Goal: Task Accomplishment & Management: Complete application form

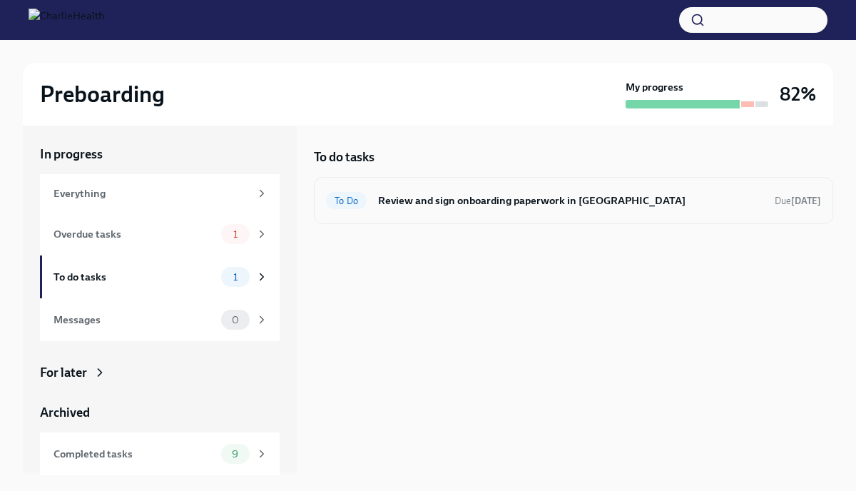
click at [386, 197] on h6 "Review and sign onboarding paperwork in [GEOGRAPHIC_DATA]" at bounding box center [570, 201] width 385 height 16
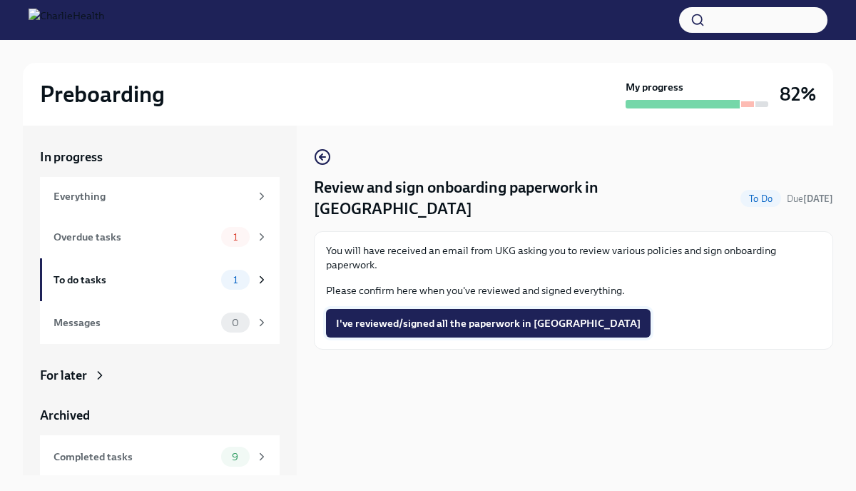
click at [372, 310] on button "I've reviewed/signed all the paperwork in [GEOGRAPHIC_DATA]" at bounding box center [488, 323] width 325 height 29
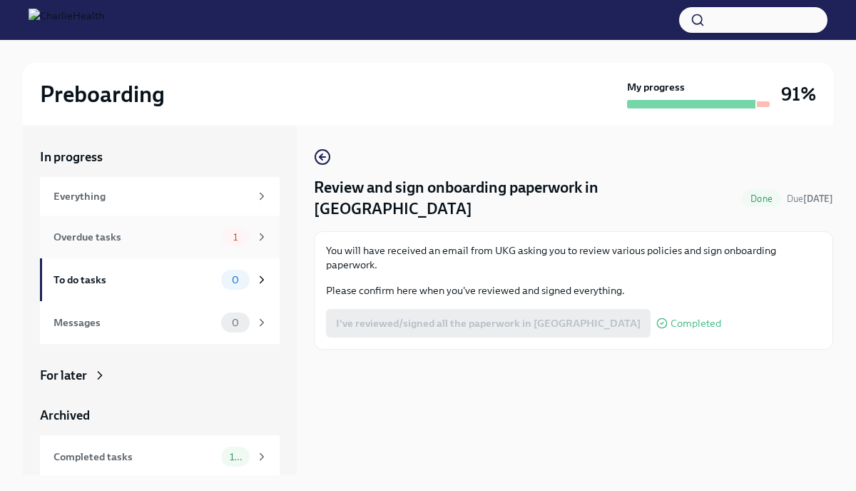
click at [234, 238] on span "1" at bounding box center [235, 237] width 21 height 11
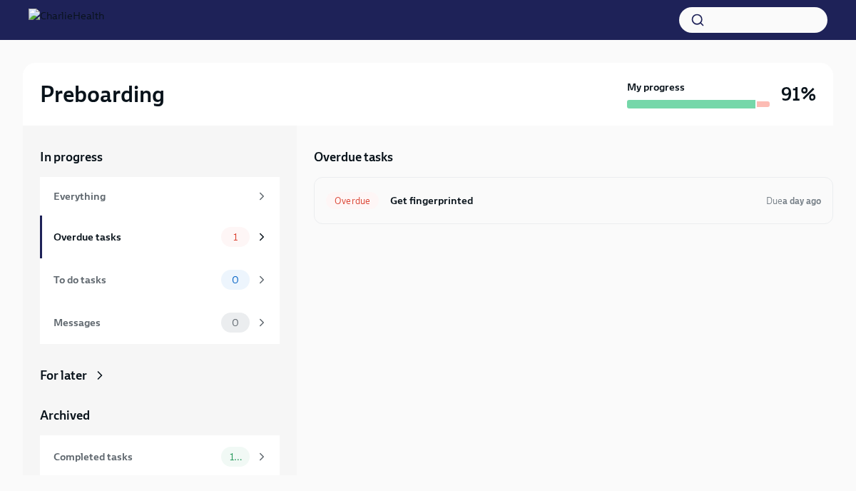
click at [394, 204] on h6 "Get fingerprinted" at bounding box center [572, 201] width 365 height 16
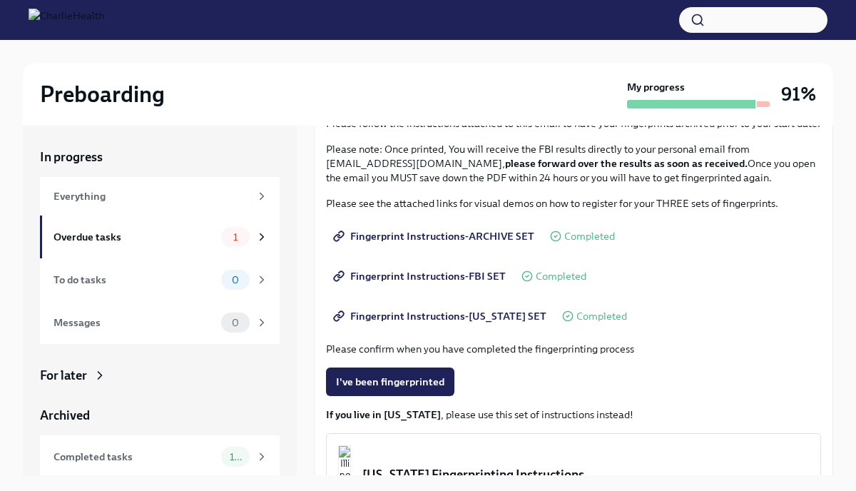
scroll to position [149, 0]
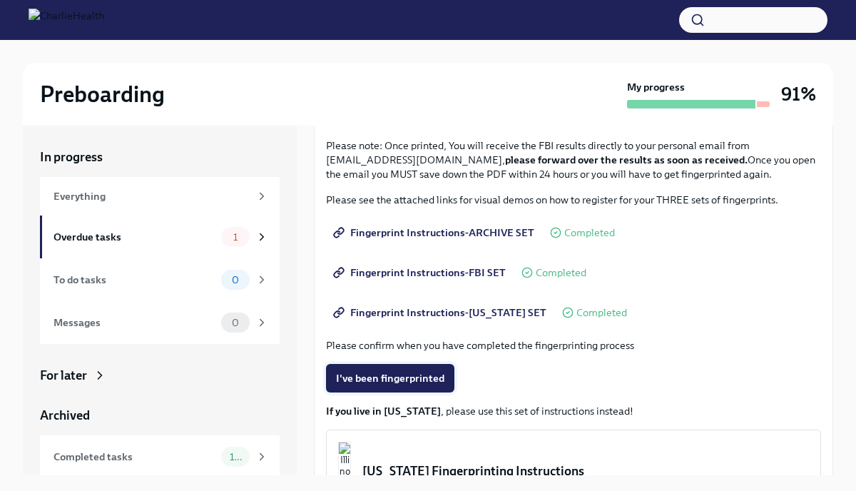
click at [385, 382] on span "I've been fingerprinted" at bounding box center [390, 378] width 108 height 14
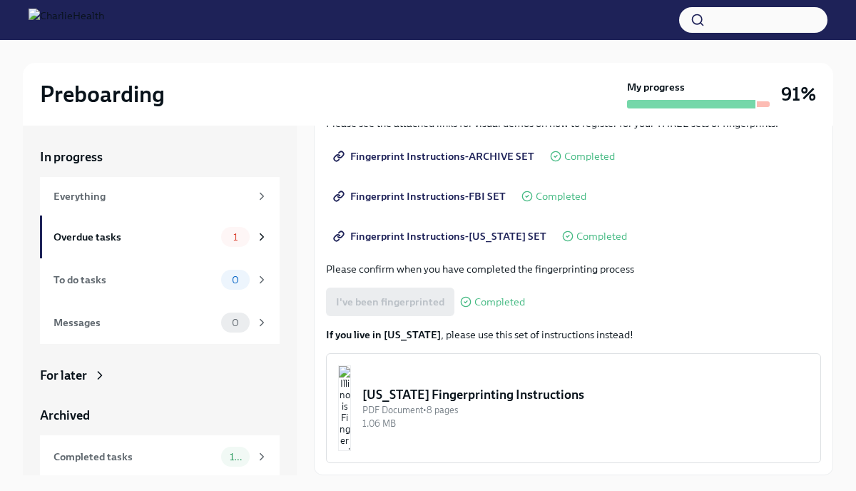
scroll to position [24, 0]
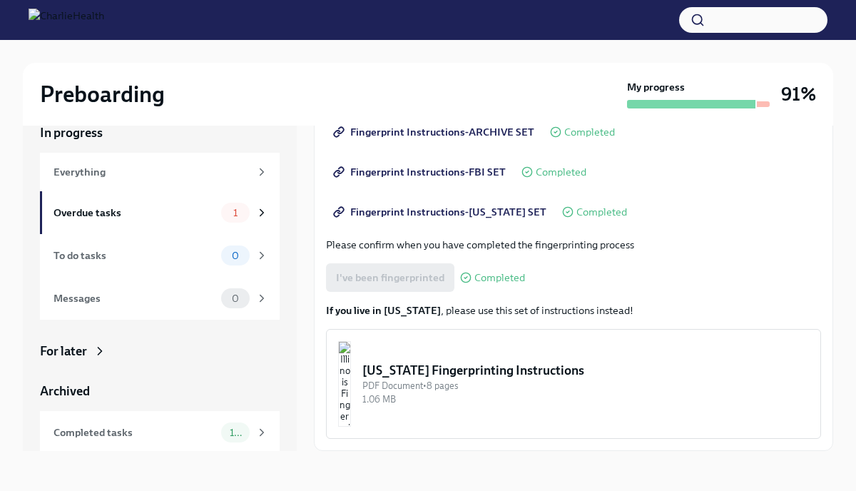
click at [53, 345] on div "For later" at bounding box center [63, 351] width 47 height 17
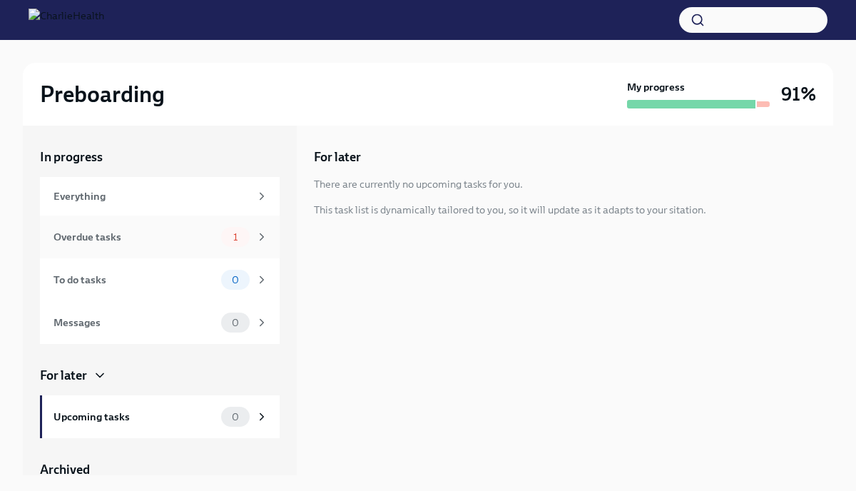
click at [272, 230] on div "Overdue tasks 1" at bounding box center [160, 236] width 240 height 43
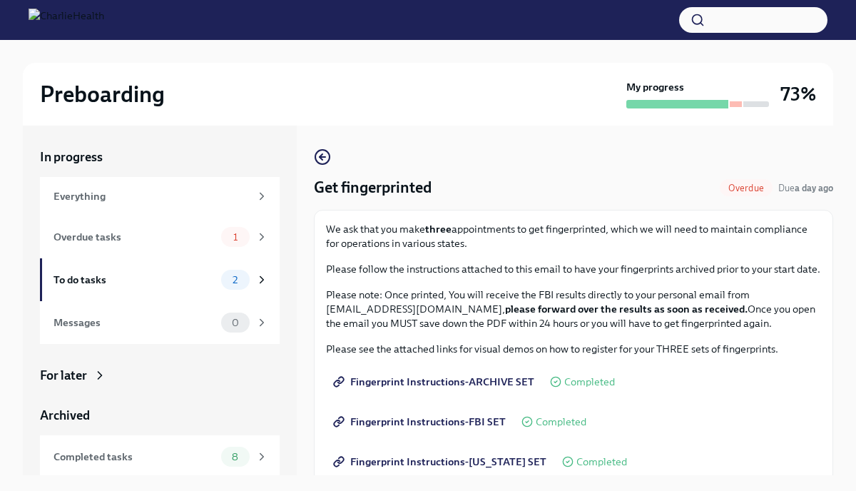
scroll to position [271, 0]
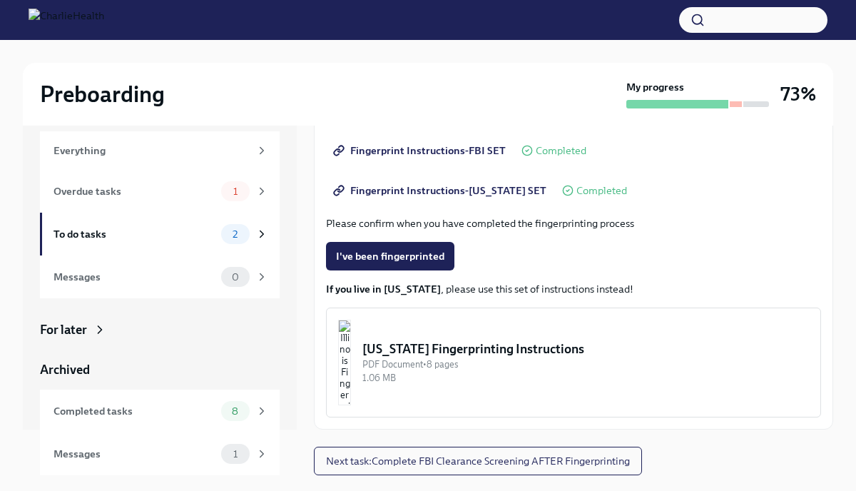
click at [295, 365] on div "In progress Everything Overdue tasks 1 To do tasks 2 Messages 0 For later Archi…" at bounding box center [160, 255] width 274 height 350
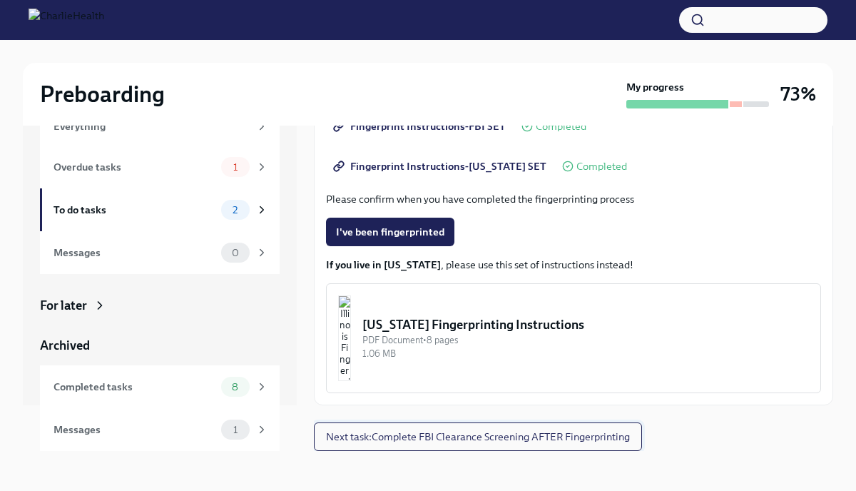
click at [460, 433] on span "Next task : Complete FBI Clearance Screening AFTER Fingerprinting" at bounding box center [478, 437] width 304 height 14
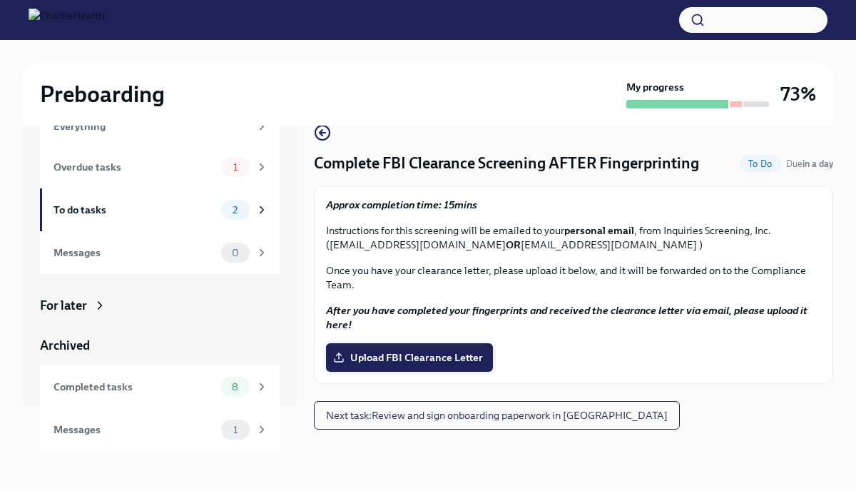
click at [395, 359] on span "Upload FBI Clearance Letter" at bounding box center [409, 357] width 147 height 14
click at [0, 0] on input "Upload FBI Clearance Letter" at bounding box center [0, 0] width 0 height 0
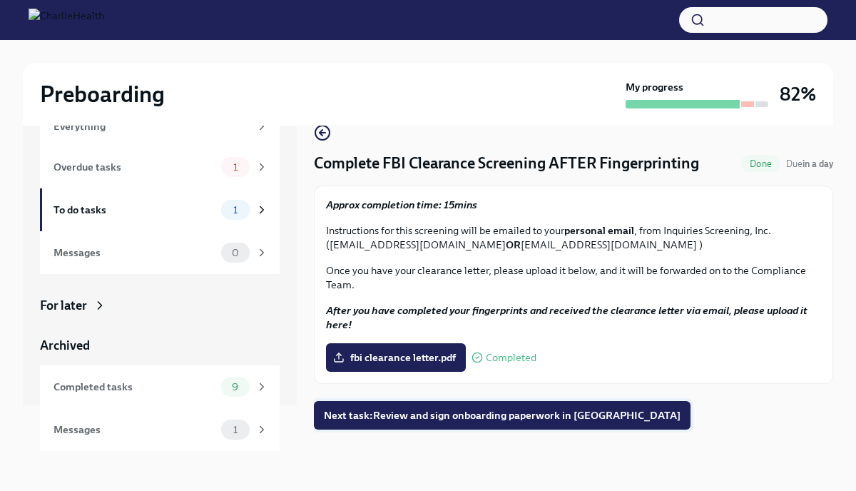
click at [445, 422] on button "Next task : Review and sign onboarding paperwork in [GEOGRAPHIC_DATA]" at bounding box center [502, 415] width 377 height 29
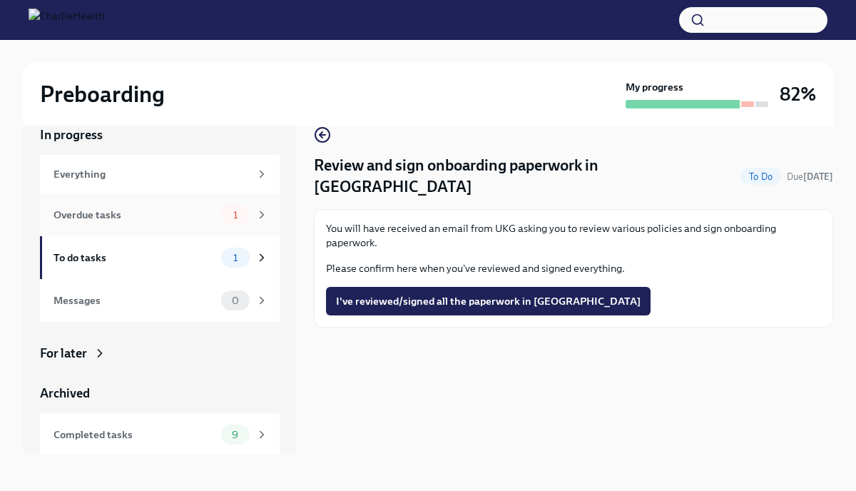
click at [260, 215] on icon at bounding box center [261, 214] width 13 height 13
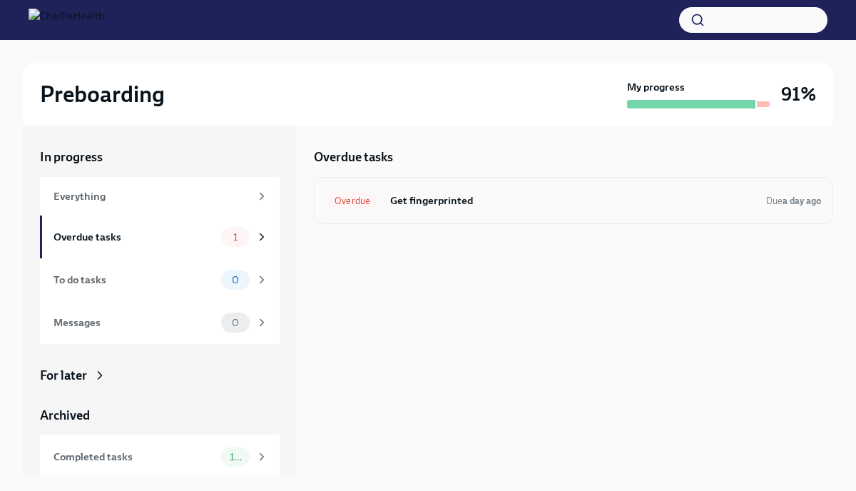
click at [365, 206] on div "Overdue" at bounding box center [352, 200] width 53 height 17
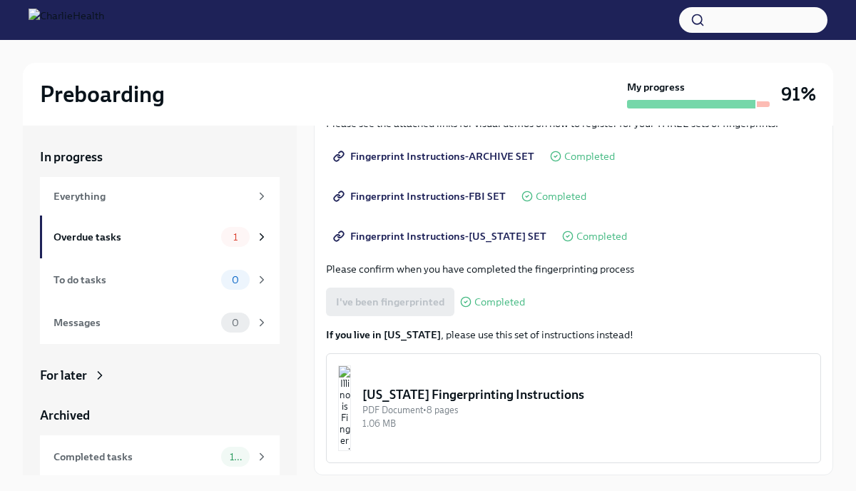
scroll to position [24, 0]
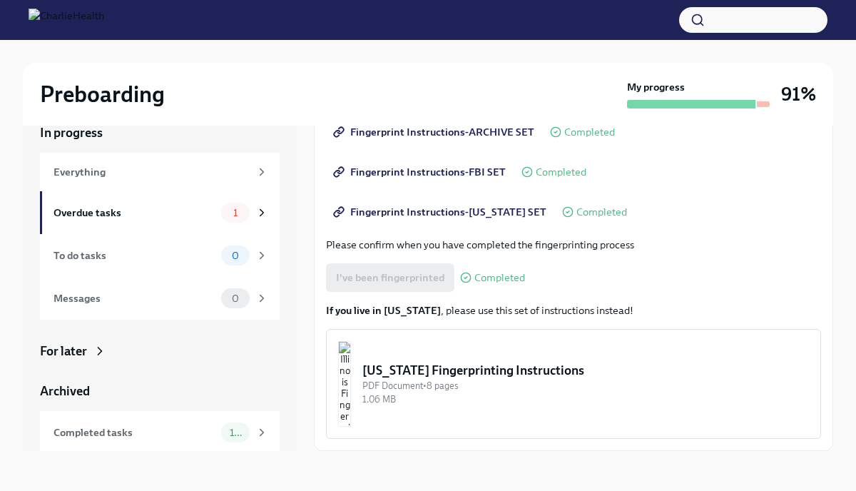
click at [351, 367] on img "button" at bounding box center [344, 384] width 13 height 86
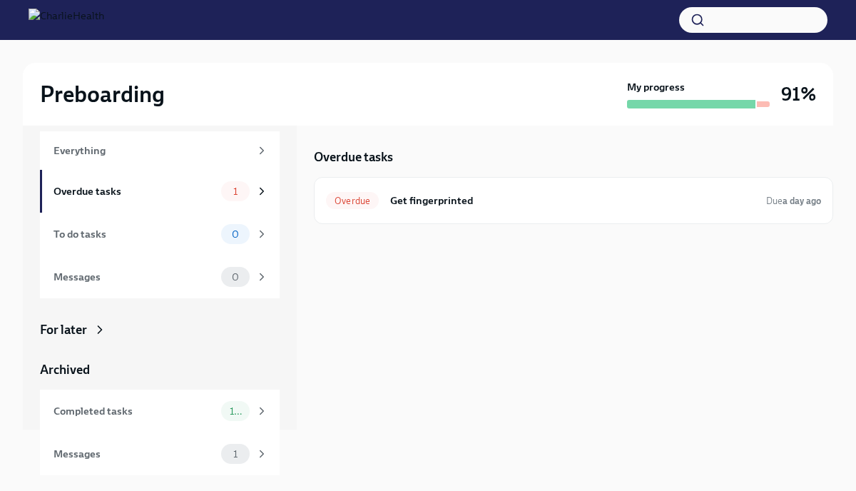
scroll to position [136, 0]
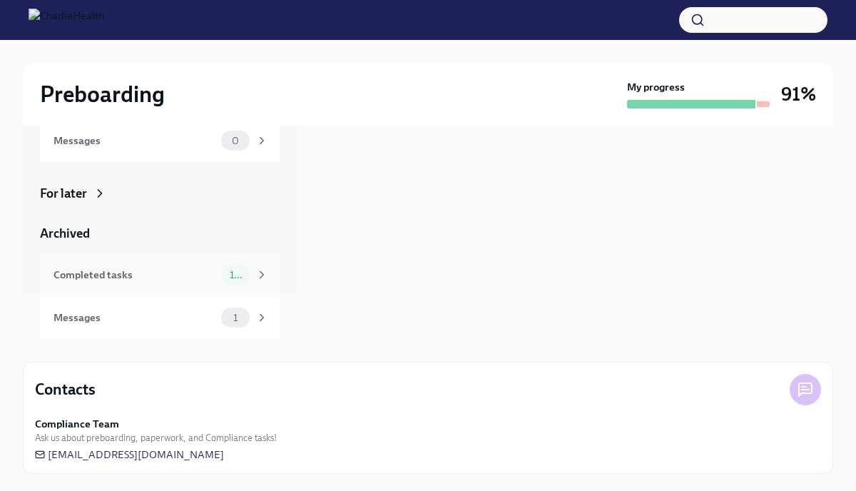
click at [263, 271] on icon at bounding box center [261, 274] width 13 height 13
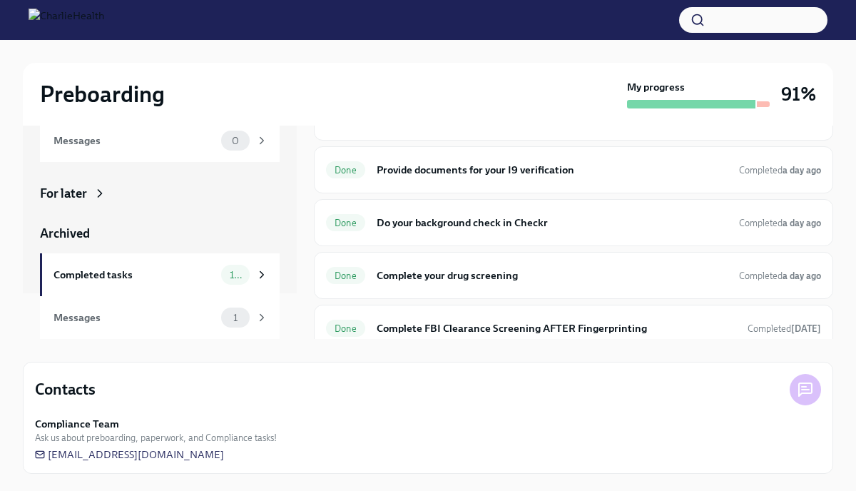
click at [789, 96] on h3 "91%" at bounding box center [798, 94] width 35 height 26
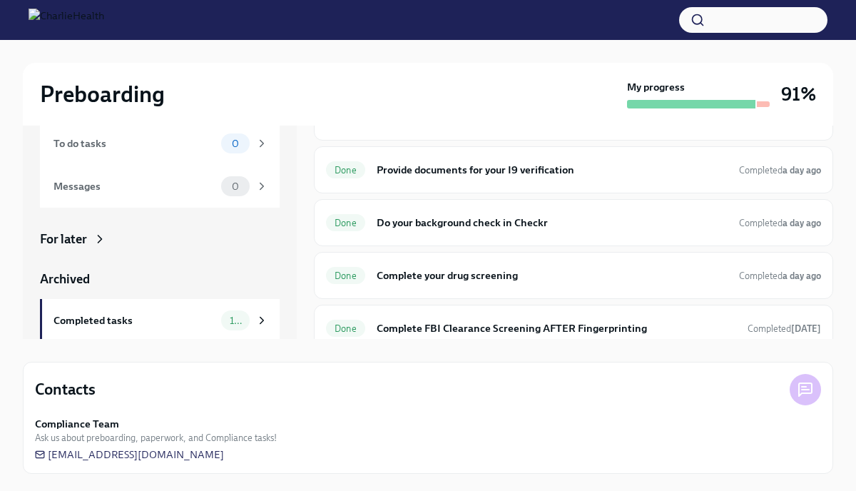
click at [26, 21] on div at bounding box center [428, 20] width 856 height 40
click at [44, 21] on img at bounding box center [67, 20] width 76 height 23
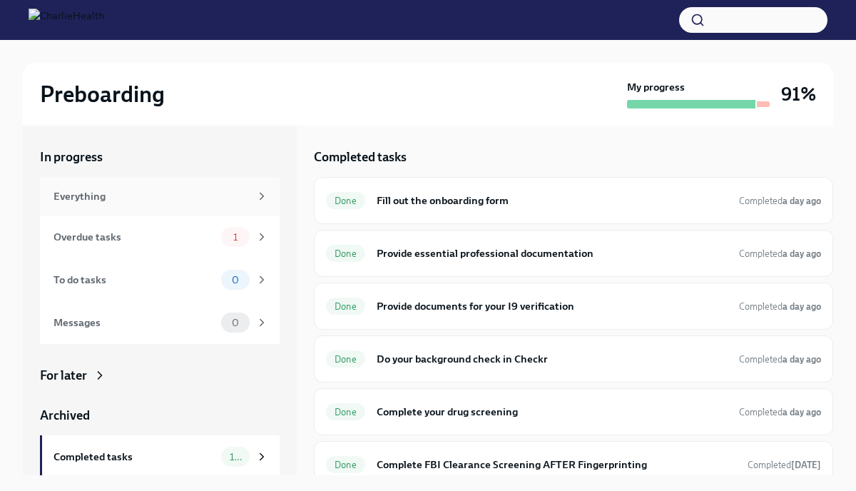
click at [225, 183] on div "Everything" at bounding box center [160, 196] width 240 height 39
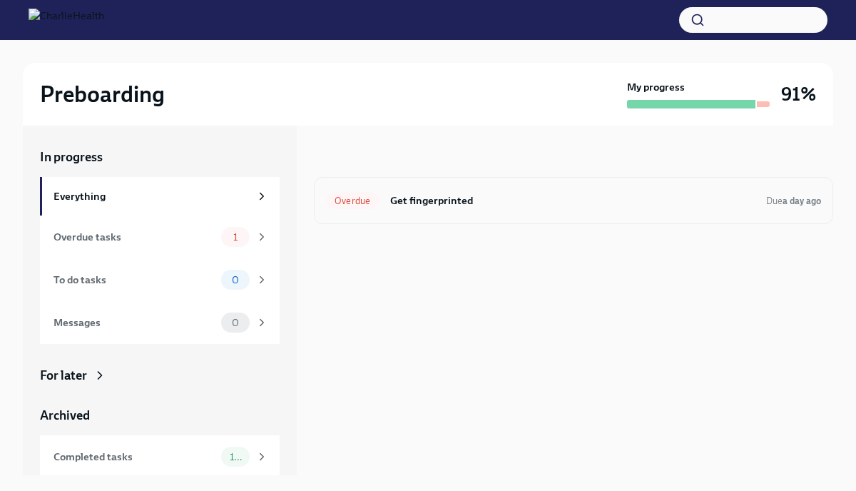
click at [350, 213] on div "Overdue Get fingerprinted Due a day ago" at bounding box center [573, 200] width 519 height 47
click at [348, 188] on div "Overdue Get fingerprinted Due a day ago" at bounding box center [573, 200] width 519 height 47
click at [348, 198] on span "Overdue" at bounding box center [352, 201] width 53 height 11
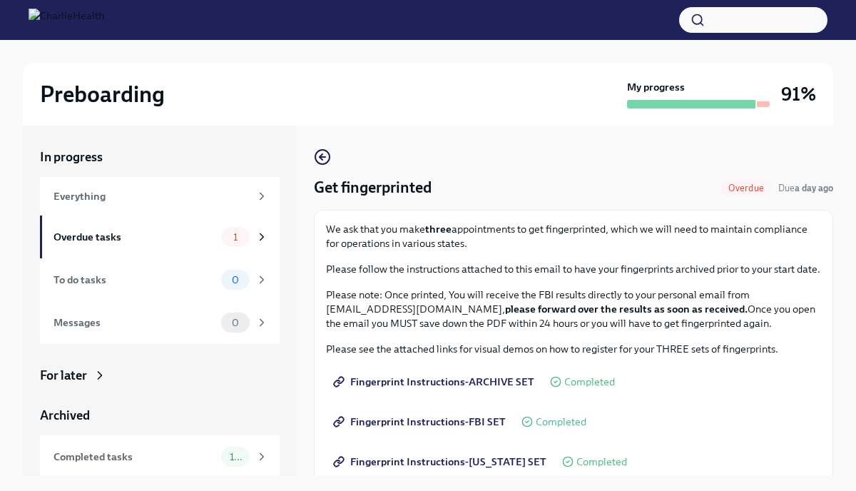
click at [78, 103] on h2 "Preboarding" at bounding box center [102, 94] width 125 height 29
click at [63, 13] on img at bounding box center [67, 20] width 76 height 23
